Goal: Task Accomplishment & Management: Use online tool/utility

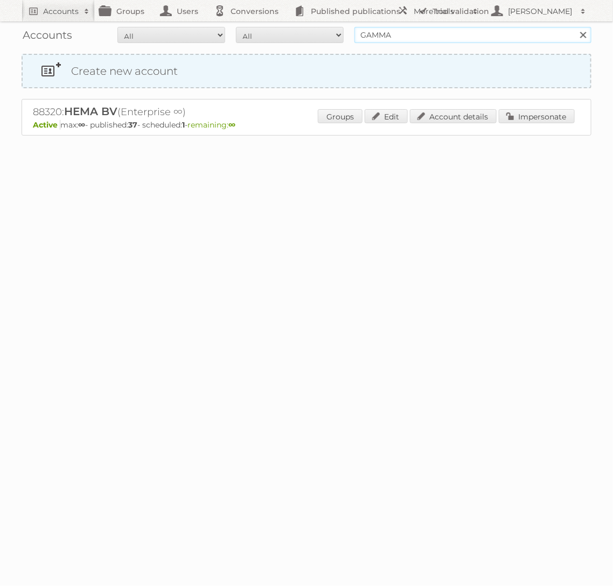
type input "GAMMA"
click at [574, 27] on input "Search" at bounding box center [582, 35] width 16 height 16
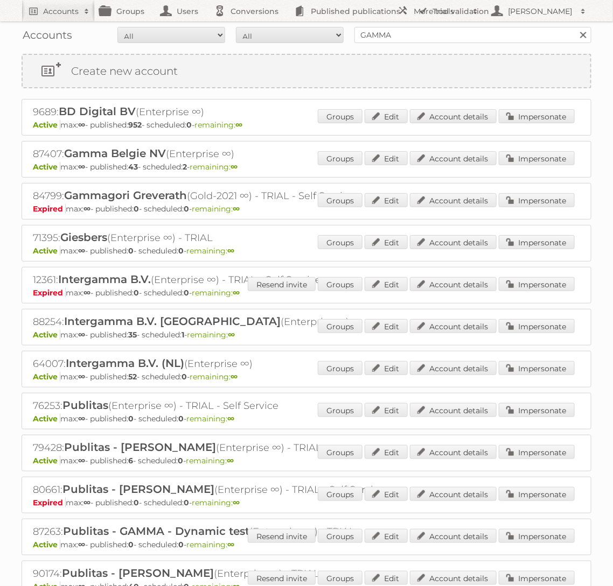
click at [521, 358] on div "64007: Intergamma B.V. (NL) (Enterprise ∞) Active max: ∞ - published: 52 - sche…" at bounding box center [306, 369] width 569 height 37
click at [521, 365] on link "Impersonate" at bounding box center [536, 368] width 76 height 14
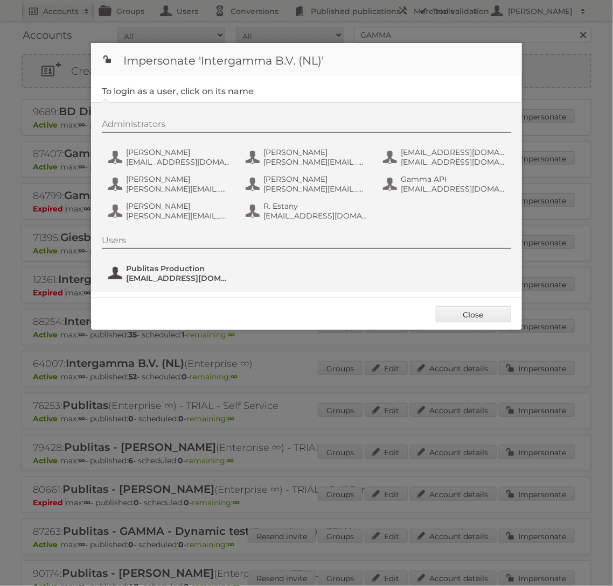
click at [178, 273] on span "fs+gamma@publitas.com" at bounding box center [178, 278] width 104 height 10
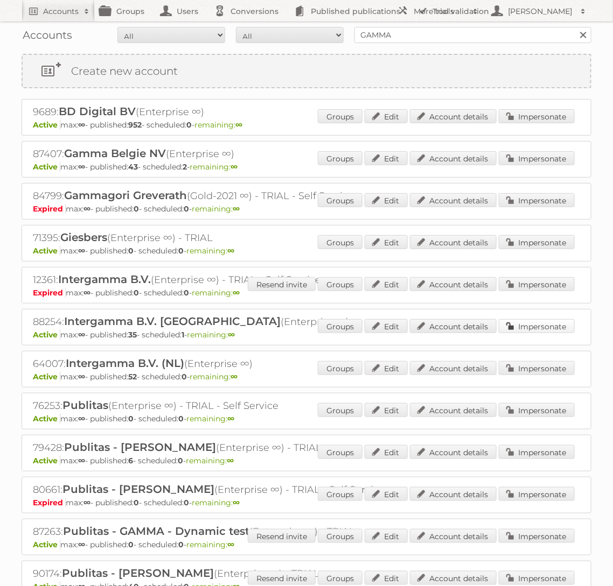
click at [541, 327] on link "Impersonate" at bounding box center [536, 326] width 76 height 14
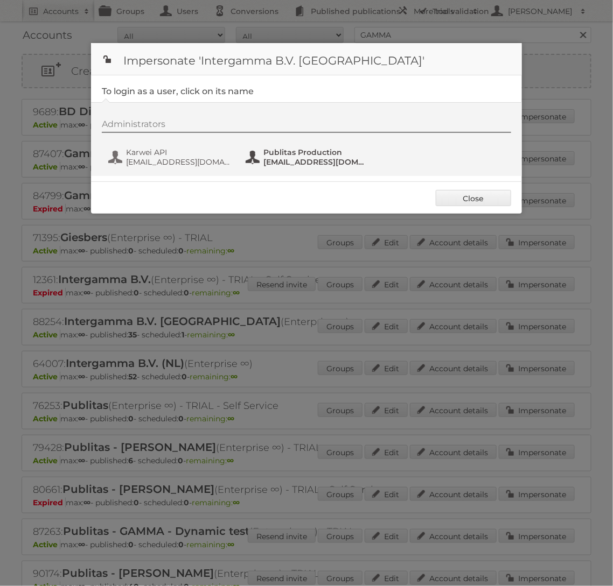
click at [313, 157] on span "fs+karwei@publitas.com" at bounding box center [315, 162] width 104 height 10
